Goal: Task Accomplishment & Management: Use online tool/utility

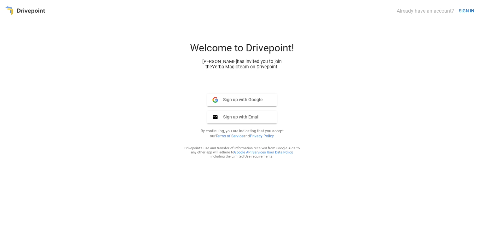
click at [260, 99] on span "Sign up with Google" at bounding box center [240, 100] width 45 height 6
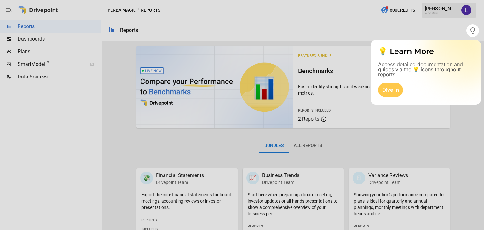
click at [32, 40] on div at bounding box center [242, 133] width 484 height 193
click at [41, 41] on div at bounding box center [242, 133] width 484 height 193
